Goal: Navigation & Orientation: Find specific page/section

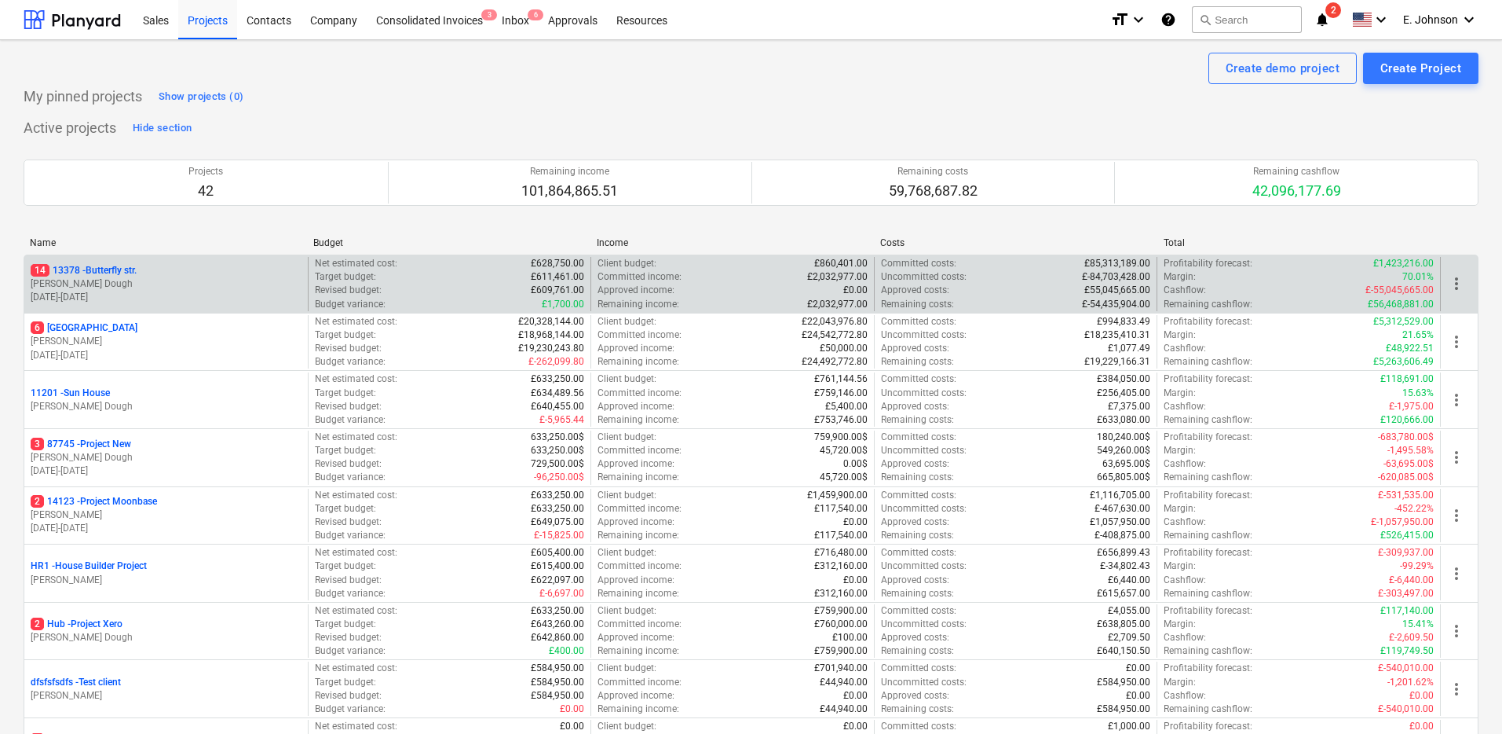
click at [142, 276] on div "14 [STREET_ADDRESS]" at bounding box center [166, 270] width 271 height 13
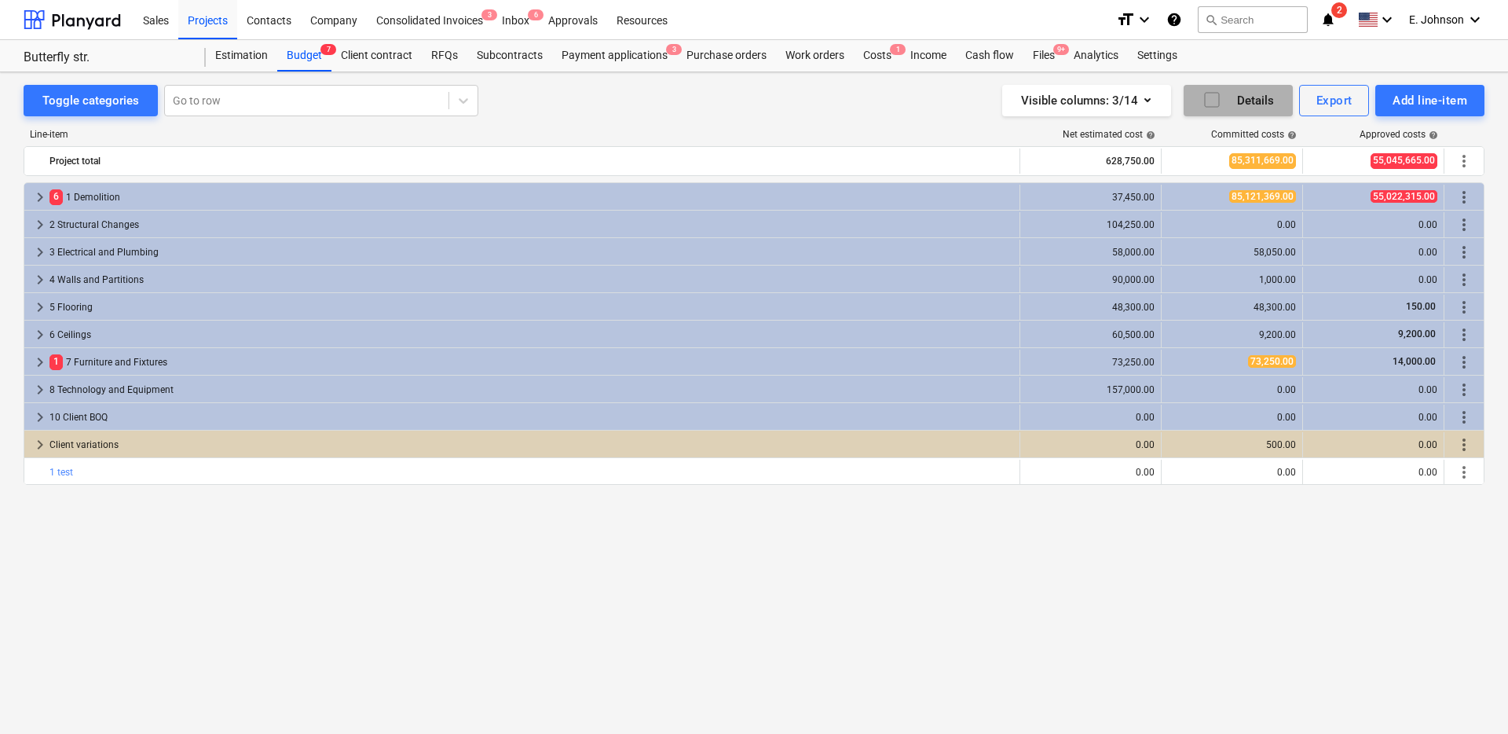
click at [1229, 97] on div "Details" at bounding box center [1237, 100] width 71 height 20
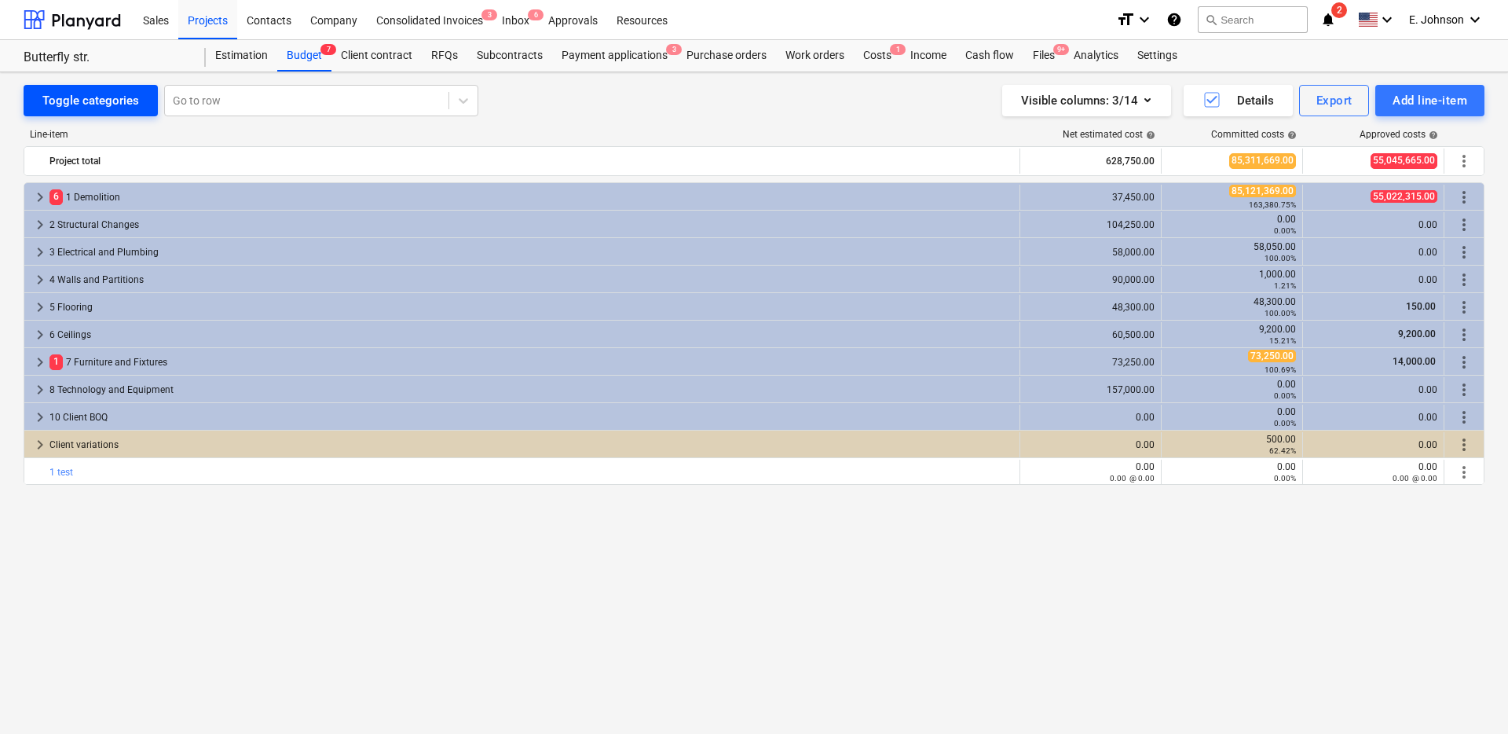
click at [80, 104] on div "Toggle categories" at bounding box center [90, 100] width 97 height 20
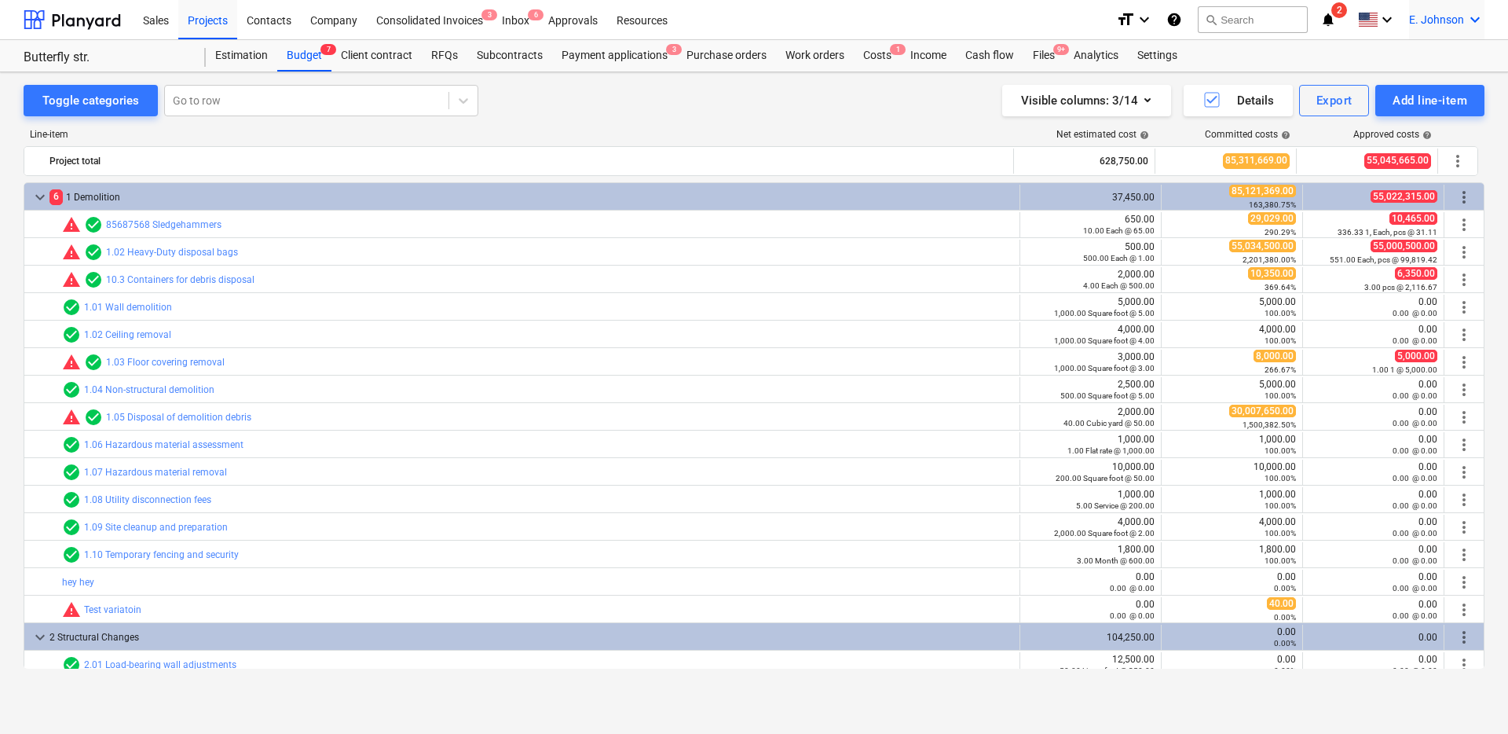
click at [1471, 33] on div "[PERSON_NAME] keyboard_arrow_down" at bounding box center [1446, 19] width 75 height 39
click at [167, 27] on div at bounding box center [754, 367] width 1508 height 734
click at [156, 27] on div "Sales" at bounding box center [156, 19] width 45 height 40
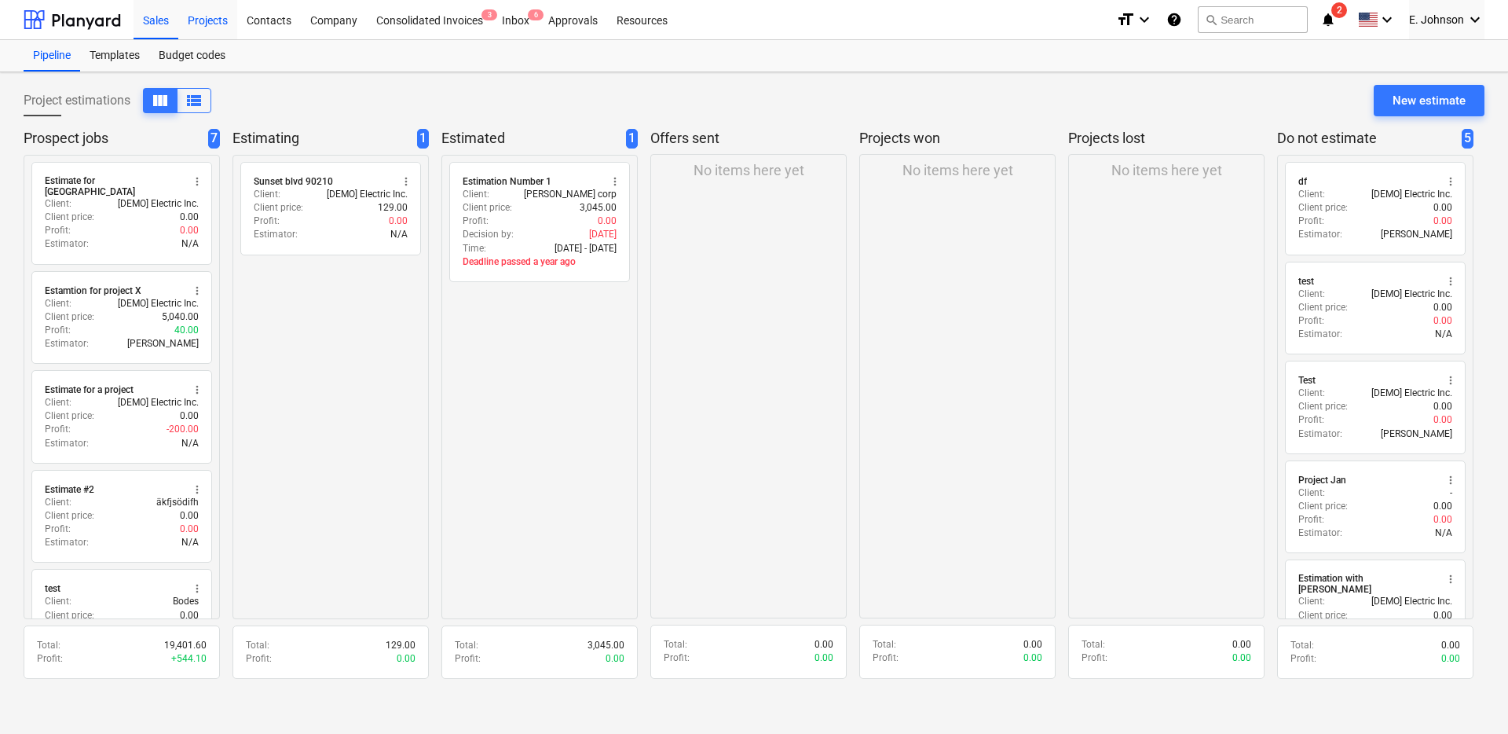
click at [221, 14] on div "Projects" at bounding box center [207, 19] width 59 height 40
